Goal: Navigation & Orientation: Understand site structure

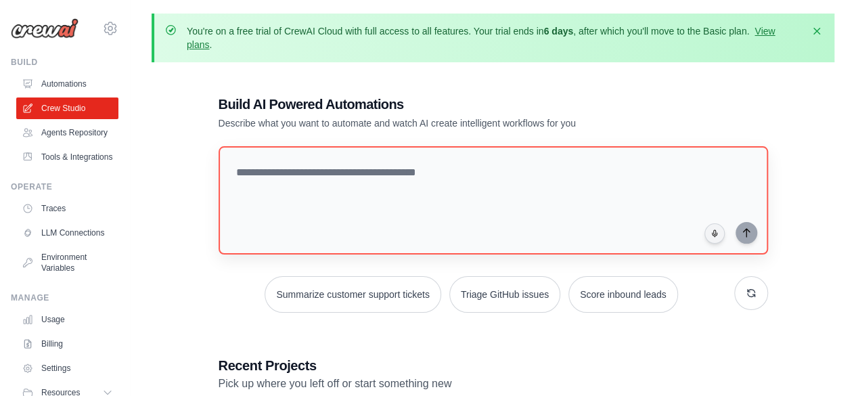
scroll to position [208, 0]
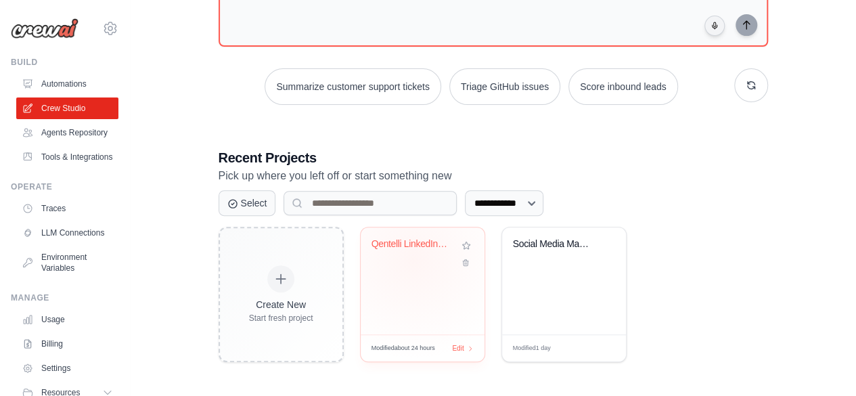
click at [413, 258] on div "Qentelli LinkedIn Congratulations B..." at bounding box center [423, 253] width 102 height 31
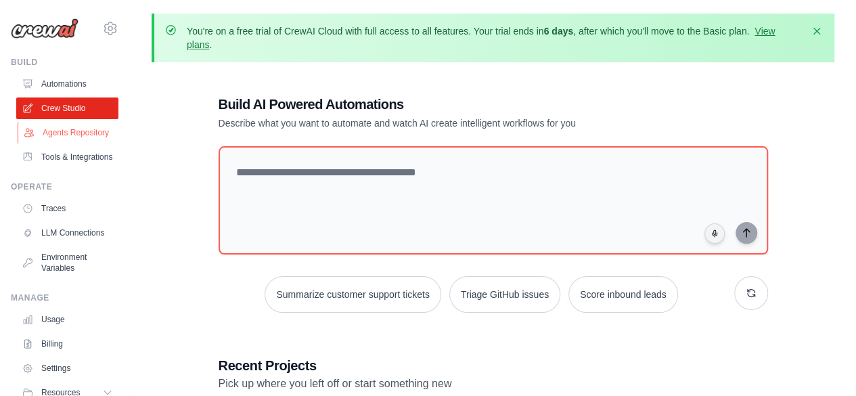
click at [56, 133] on link "Agents Repository" at bounding box center [69, 133] width 102 height 22
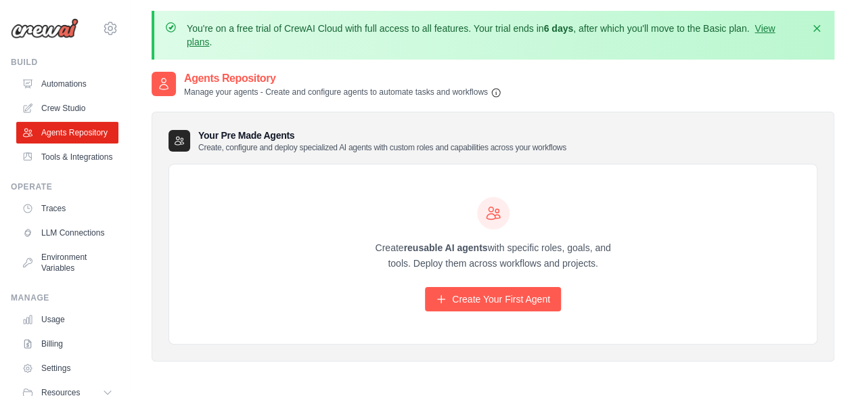
scroll to position [1, 0]
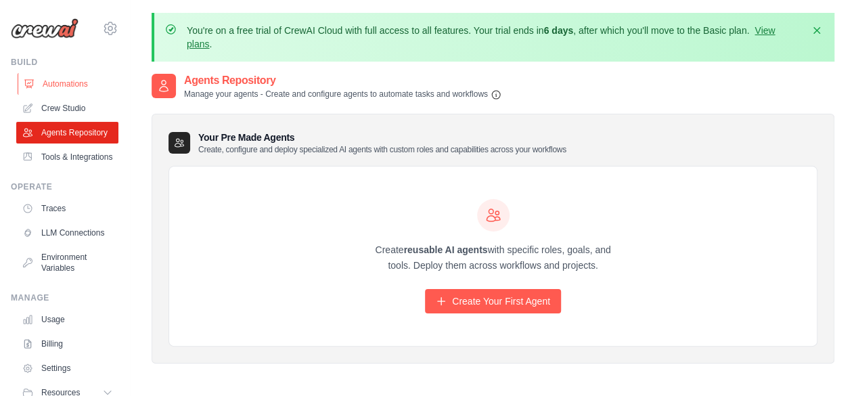
click at [51, 86] on link "Automations" at bounding box center [69, 84] width 102 height 22
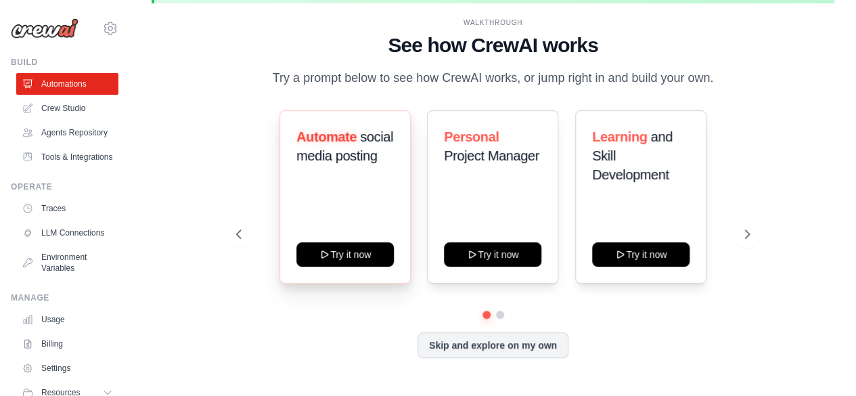
scroll to position [60, 0]
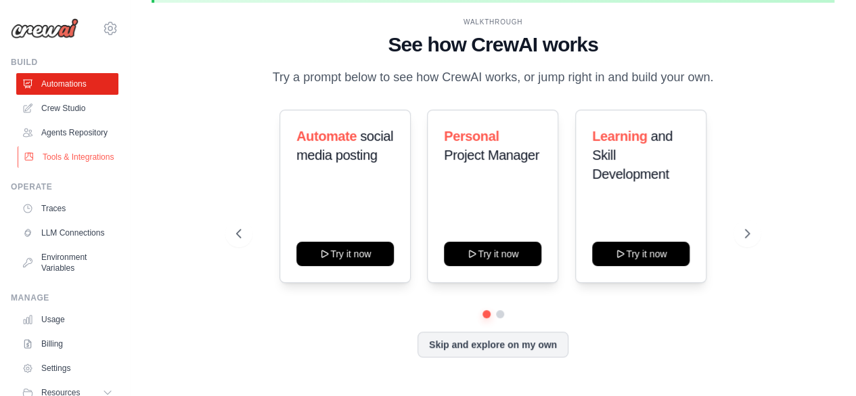
click at [62, 168] on link "Tools & Integrations" at bounding box center [69, 157] width 102 height 22
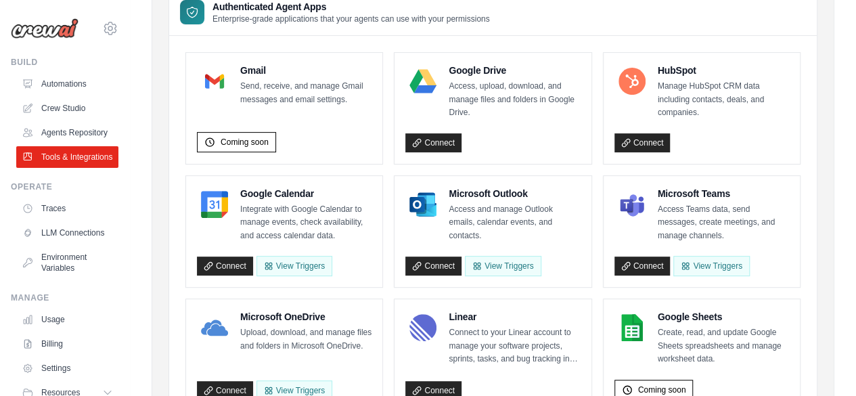
scroll to position [130, 0]
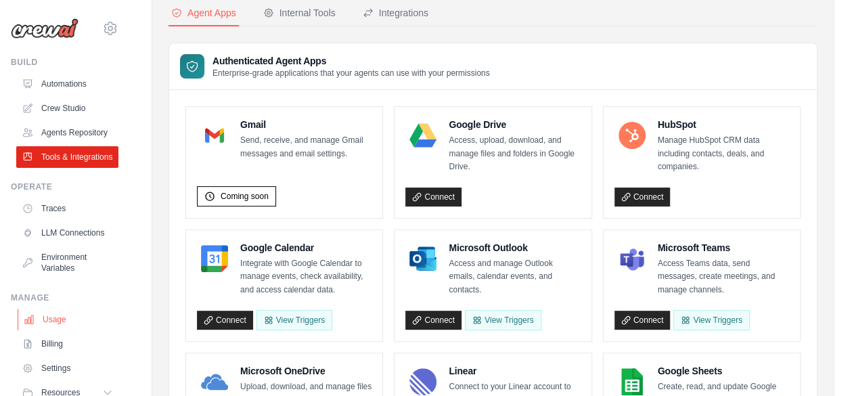
click at [54, 330] on link "Usage" at bounding box center [69, 320] width 102 height 22
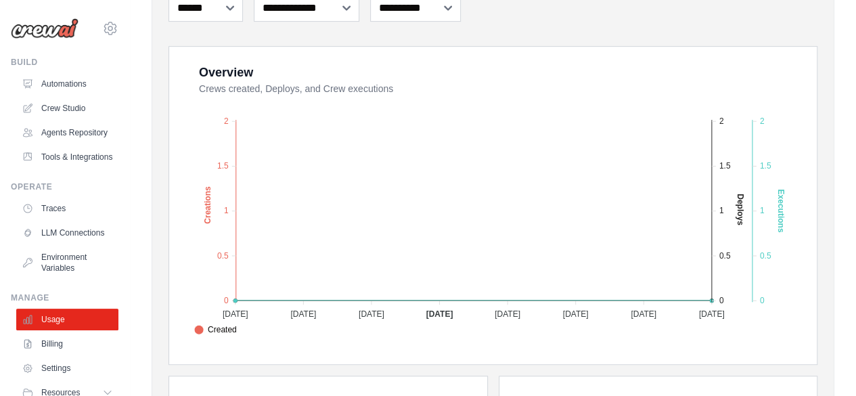
scroll to position [267, 0]
